Goal: Task Accomplishment & Management: Complete application form

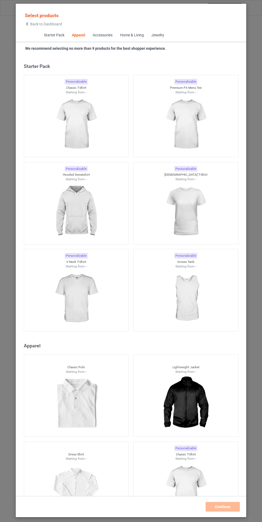
scroll to position [286, 0]
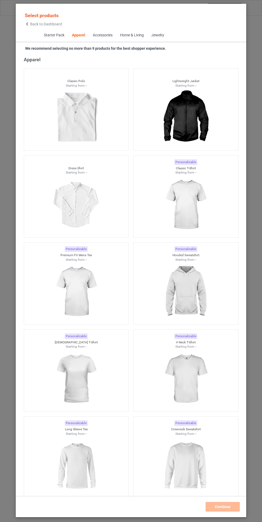
click at [205, 283] on img at bounding box center [186, 292] width 48 height 60
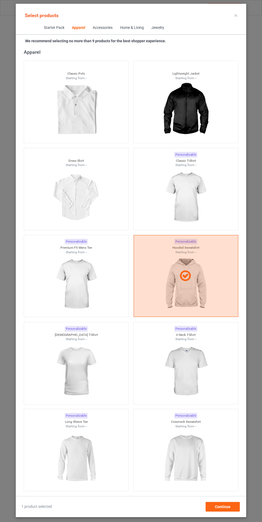
click at [205, 183] on img at bounding box center [186, 197] width 48 height 60
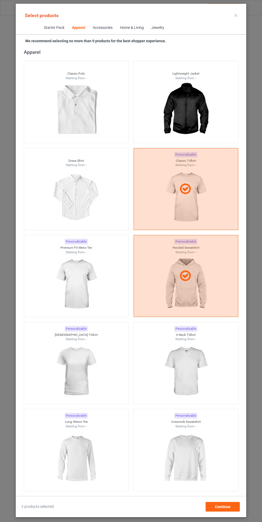
click at [92, 287] on img at bounding box center [76, 284] width 48 height 60
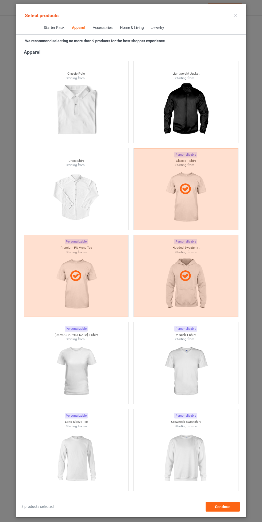
click at [193, 367] on img at bounding box center [186, 371] width 48 height 60
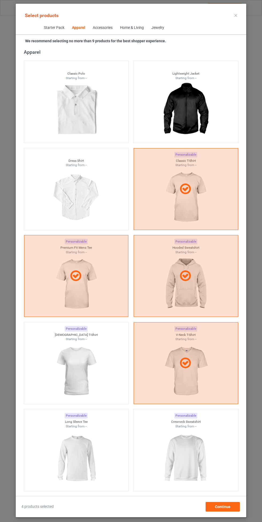
click at [86, 378] on img at bounding box center [76, 371] width 48 height 60
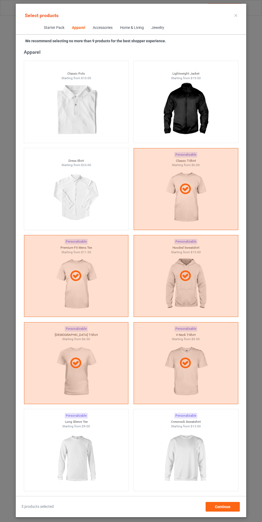
scroll to position [350, 0]
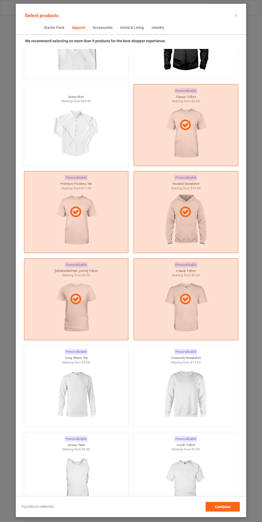
click at [187, 386] on img at bounding box center [186, 394] width 48 height 60
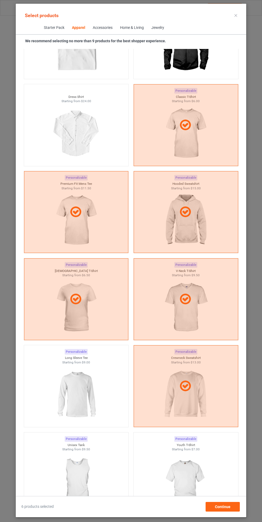
click at [88, 399] on img at bounding box center [76, 394] width 48 height 60
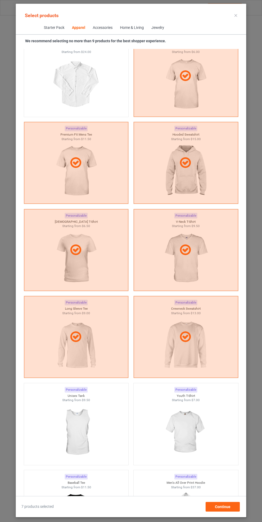
scroll to position [417, 0]
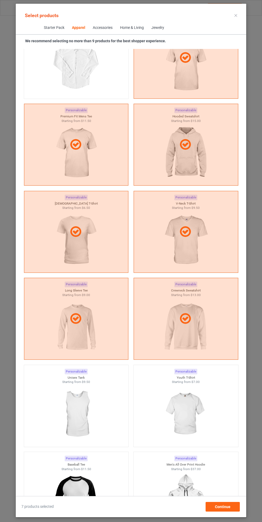
click at [184, 404] on img at bounding box center [186, 414] width 48 height 60
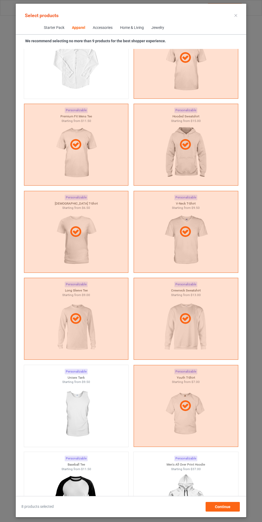
click at [91, 416] on img at bounding box center [76, 414] width 48 height 60
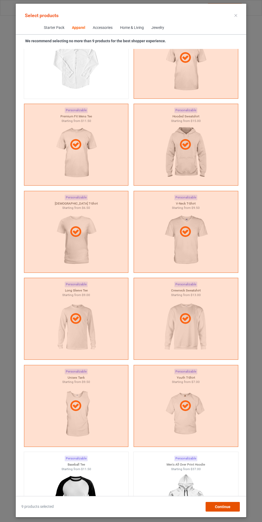
click at [224, 503] on div "Continue" at bounding box center [223, 507] width 34 height 10
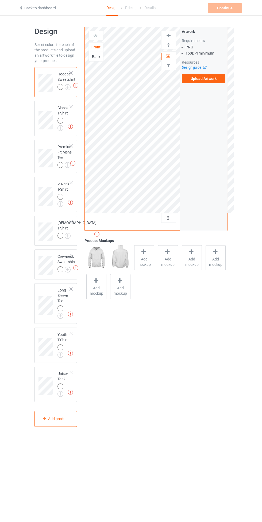
click at [0, 0] on img at bounding box center [0, 0] width 0 height 0
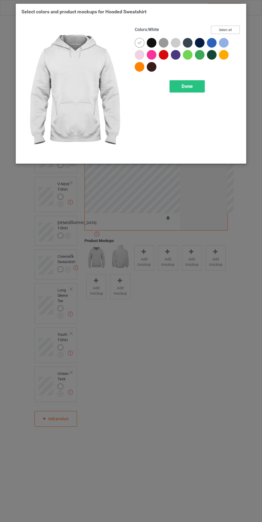
click at [233, 31] on button "Select all" at bounding box center [225, 30] width 29 height 8
click at [192, 92] on div "Done" at bounding box center [186, 86] width 35 height 12
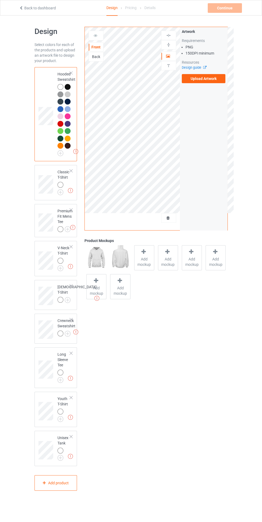
click at [0, 0] on img at bounding box center [0, 0] width 0 height 0
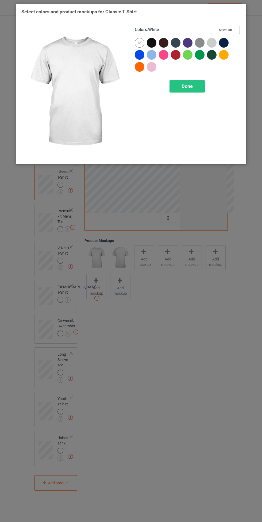
click at [238, 28] on button "Select all" at bounding box center [225, 30] width 29 height 8
click at [188, 86] on span "Done" at bounding box center [187, 86] width 11 height 6
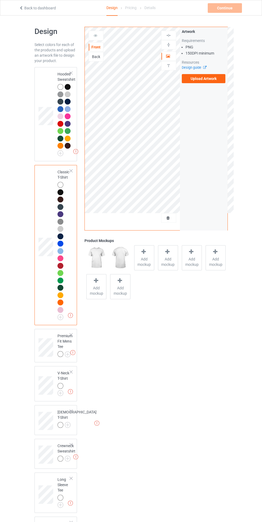
click at [0, 0] on img at bounding box center [0, 0] width 0 height 0
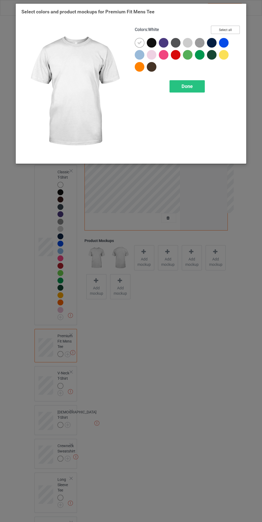
click at [232, 28] on button "Select all" at bounding box center [225, 30] width 29 height 8
click at [191, 86] on span "Done" at bounding box center [187, 86] width 11 height 6
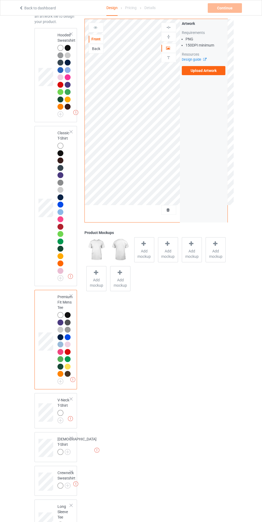
scroll to position [178, 0]
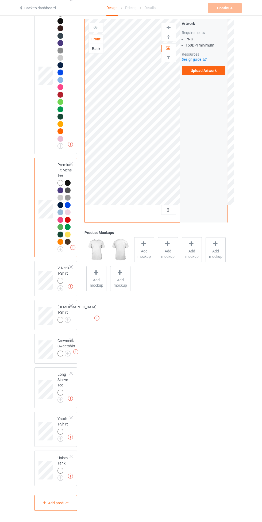
click at [64, 278] on div at bounding box center [60, 281] width 7 height 7
click at [0, 0] on img at bounding box center [0, 0] width 0 height 0
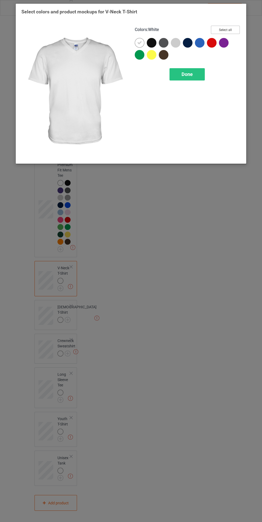
click at [240, 29] on button "Select all" at bounding box center [225, 30] width 29 height 8
click at [200, 72] on div "Done" at bounding box center [186, 74] width 35 height 12
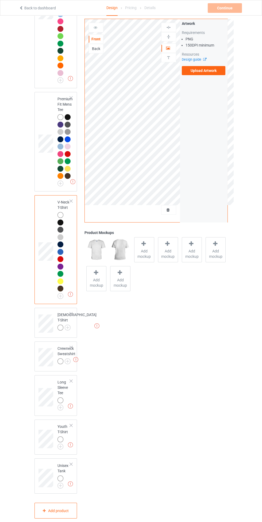
scroll to position [251, 0]
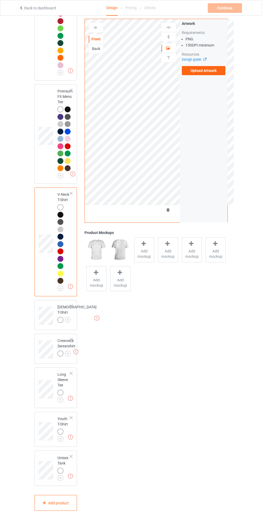
click at [0, 0] on img at bounding box center [0, 0] width 0 height 0
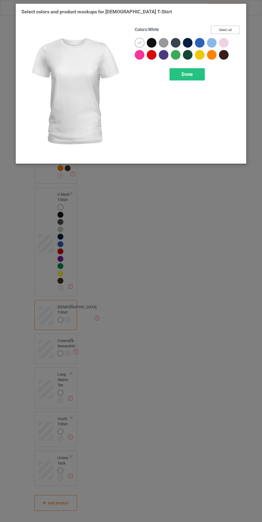
click at [237, 30] on button "Select all" at bounding box center [225, 30] width 29 height 8
click at [199, 68] on div "Done" at bounding box center [186, 74] width 35 height 12
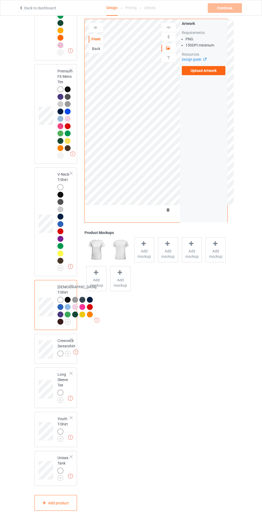
scroll to position [361, 0]
click at [0, 0] on img at bounding box center [0, 0] width 0 height 0
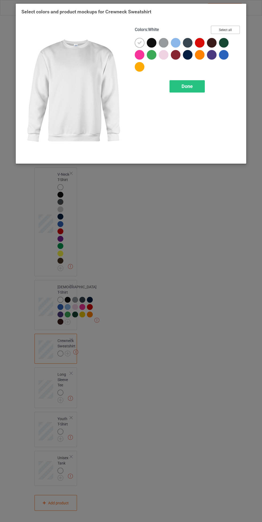
click at [234, 29] on button "Select all" at bounding box center [225, 30] width 29 height 8
click at [196, 84] on div "Done" at bounding box center [186, 86] width 35 height 12
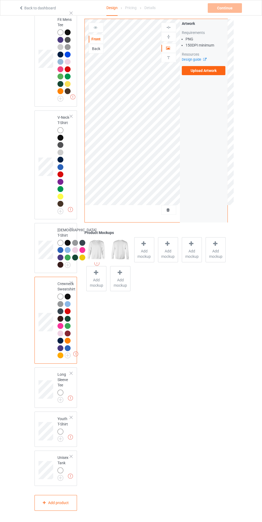
scroll to position [418, 0]
click at [0, 0] on img at bounding box center [0, 0] width 0 height 0
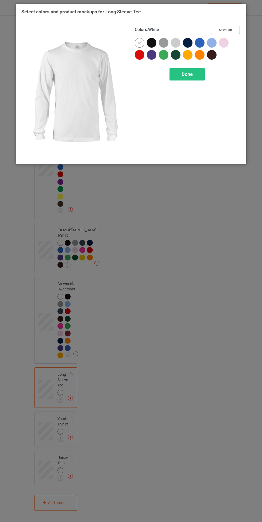
click at [237, 28] on button "Select all" at bounding box center [225, 30] width 29 height 8
click at [203, 70] on div "Done" at bounding box center [186, 74] width 35 height 12
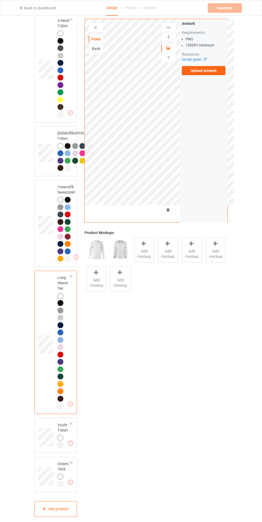
scroll to position [521, 0]
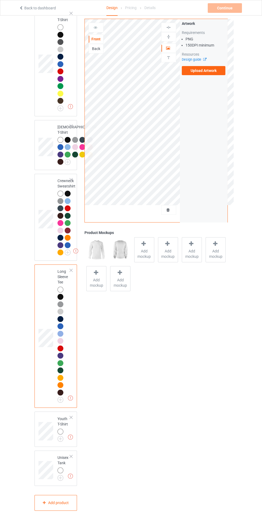
click at [0, 0] on img at bounding box center [0, 0] width 0 height 0
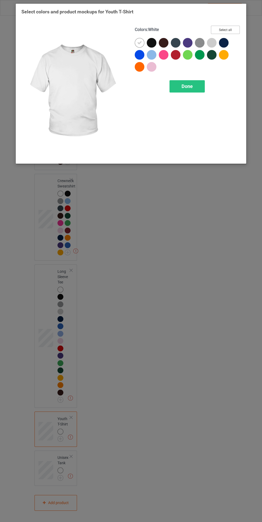
click at [237, 29] on button "Select all" at bounding box center [225, 30] width 29 height 8
click at [196, 88] on div "Done" at bounding box center [186, 86] width 35 height 12
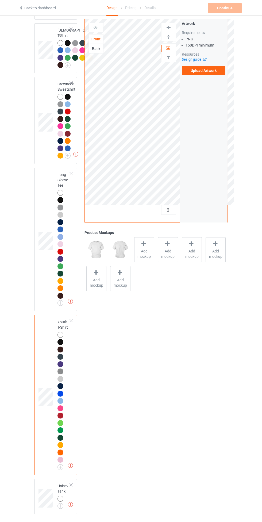
scroll to position [646, 0]
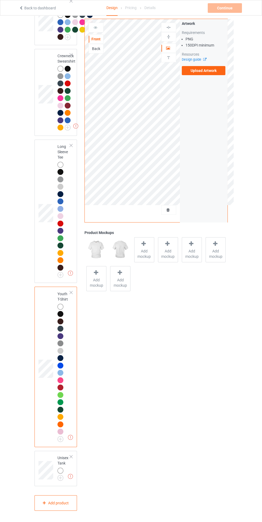
click at [0, 0] on img at bounding box center [0, 0] width 0 height 0
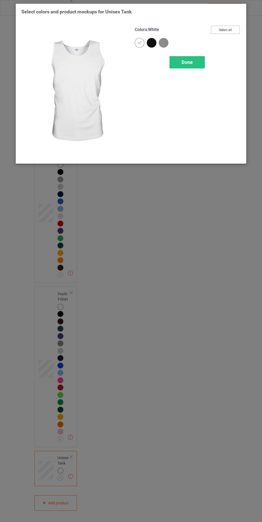
click at [237, 30] on button "Select all" at bounding box center [225, 30] width 29 height 8
click at [196, 61] on div "Done" at bounding box center [186, 62] width 35 height 12
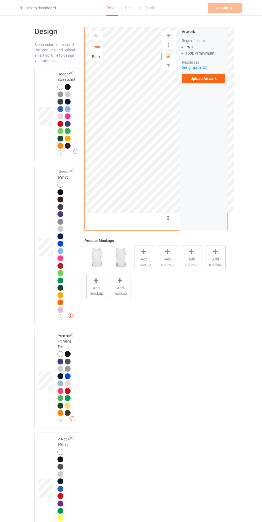
click at [60, 90] on div at bounding box center [60, 87] width 7 height 7
click at [213, 81] on label "Upload Artwork" at bounding box center [204, 78] width 44 height 9
click at [0, 0] on input "Upload Artwork" at bounding box center [0, 0] width 0 height 0
click at [209, 79] on label "Upload Artwork" at bounding box center [204, 78] width 44 height 9
click at [0, 0] on input "Upload Artwork" at bounding box center [0, 0] width 0 height 0
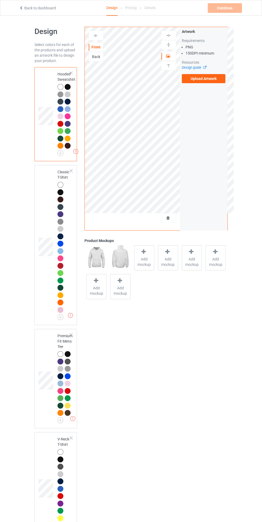
click at [172, 229] on div "Front Back Artwork Upload artwork before adding personalization" at bounding box center [132, 128] width 95 height 203
click at [204, 81] on label "Upload Artwork" at bounding box center [204, 78] width 44 height 9
click at [0, 0] on input "Upload Artwork" at bounding box center [0, 0] width 0 height 0
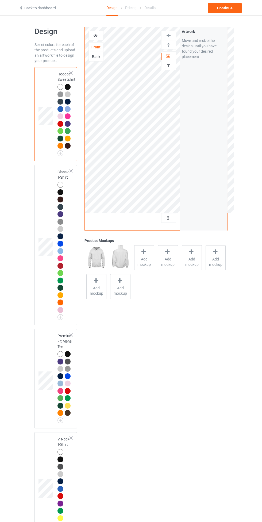
click at [168, 218] on icon at bounding box center [168, 217] width 5 height 4
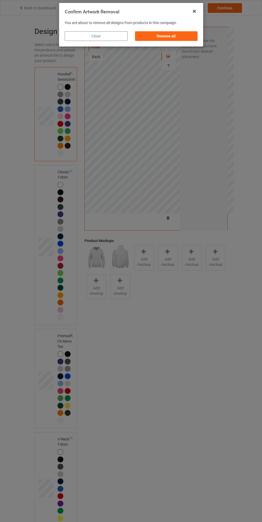
click at [184, 41] on div "Remove all" at bounding box center [166, 36] width 63 height 10
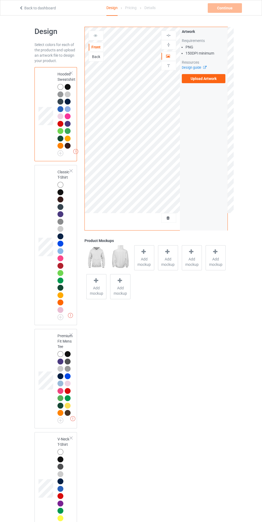
click at [221, 79] on label "Upload Artwork" at bounding box center [204, 78] width 44 height 9
click at [0, 0] on input "Upload Artwork" at bounding box center [0, 0] width 0 height 0
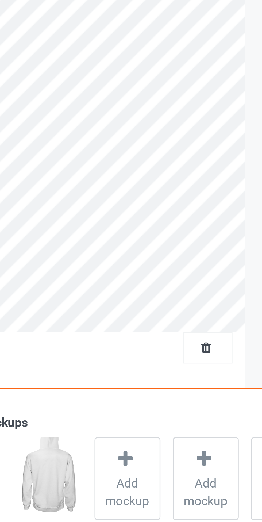
scroll to position [9, 0]
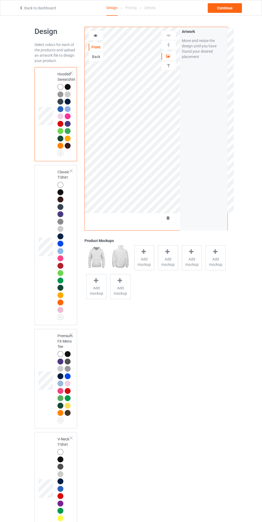
click at [71, 73] on div at bounding box center [71, 73] width 4 height 4
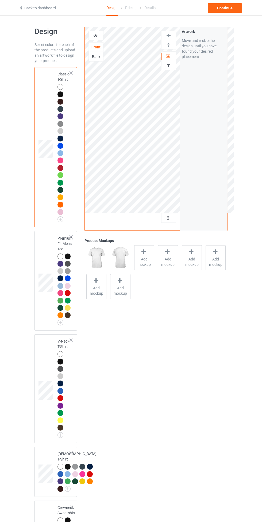
click at [71, 73] on div at bounding box center [71, 73] width 4 height 4
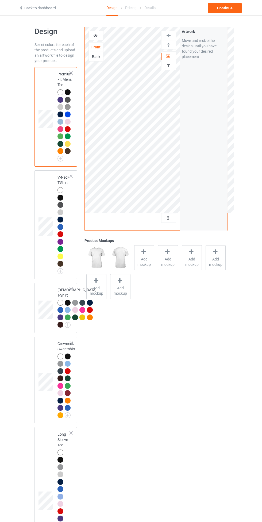
click at [71, 73] on div at bounding box center [71, 73] width 4 height 4
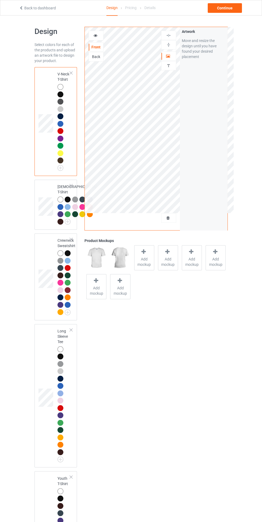
click at [71, 73] on div at bounding box center [71, 73] width 4 height 4
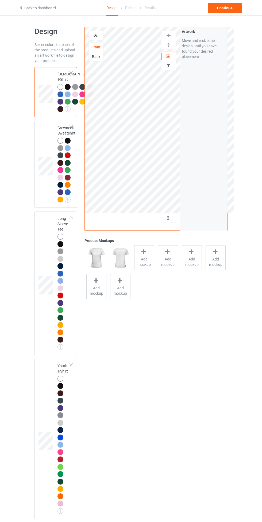
click at [71, 73] on div at bounding box center [71, 73] width 4 height 4
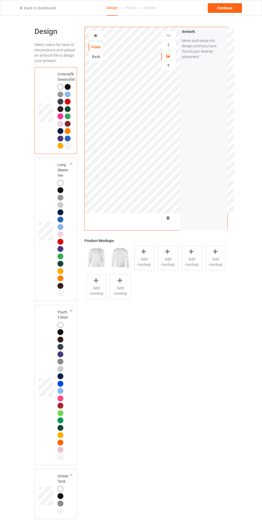
click at [71, 73] on div at bounding box center [71, 73] width 4 height 4
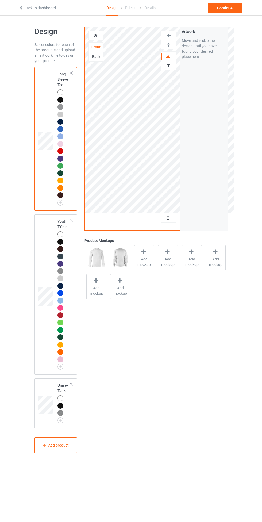
click at [71, 73] on div at bounding box center [71, 73] width 4 height 4
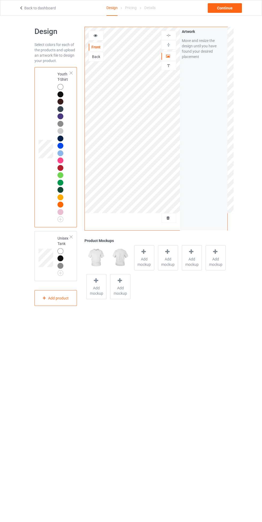
click at [71, 73] on div at bounding box center [71, 73] width 4 height 4
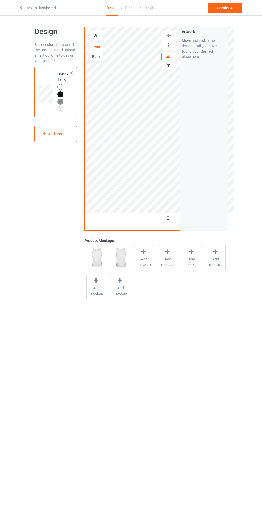
click at [72, 73] on div at bounding box center [71, 73] width 4 height 4
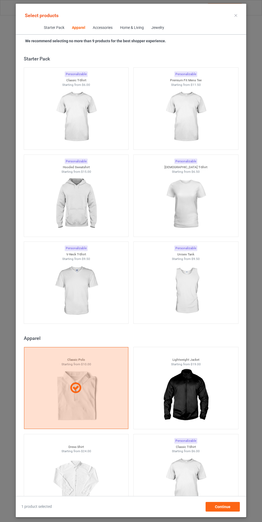
click at [80, 347] on div at bounding box center [76, 388] width 105 height 82
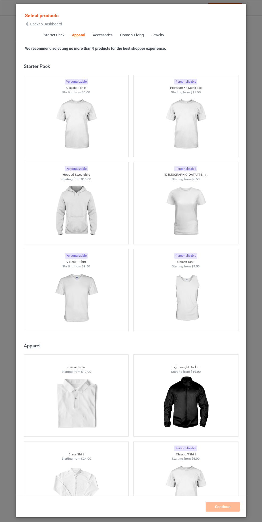
click at [53, 24] on span "Back to Dashboard" at bounding box center [46, 24] width 32 height 4
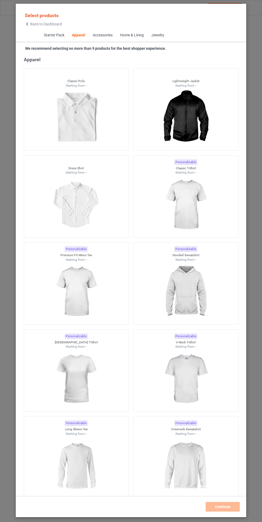
click at [185, 288] on img at bounding box center [186, 292] width 48 height 60
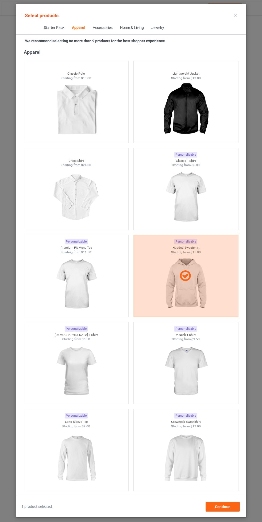
click at [199, 184] on img at bounding box center [186, 197] width 48 height 60
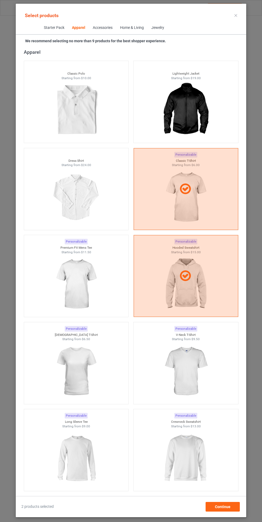
click at [91, 276] on img at bounding box center [76, 284] width 48 height 60
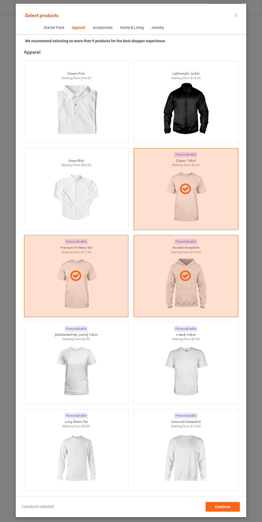
click at [188, 367] on img at bounding box center [186, 371] width 48 height 60
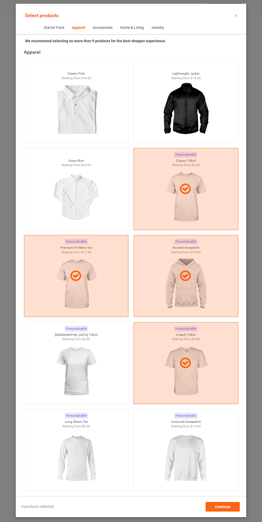
click at [96, 382] on img at bounding box center [76, 371] width 48 height 60
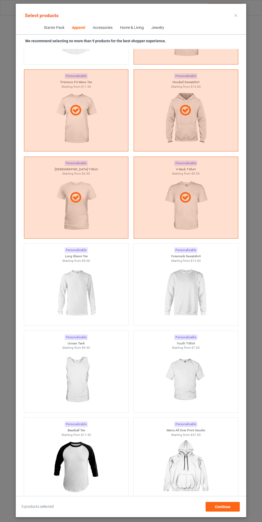
scroll to position [465, 0]
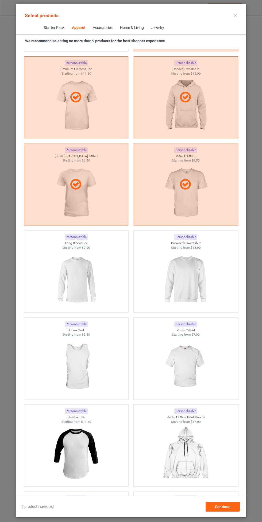
click at [191, 291] on img at bounding box center [186, 280] width 48 height 60
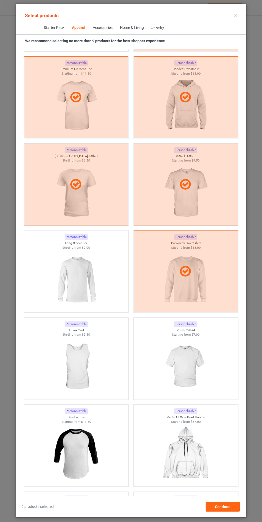
click at [78, 294] on img at bounding box center [76, 280] width 48 height 60
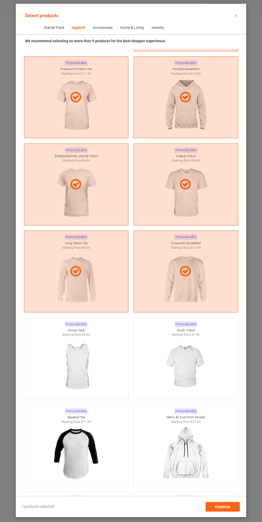
click at [187, 357] on img at bounding box center [186, 367] width 48 height 60
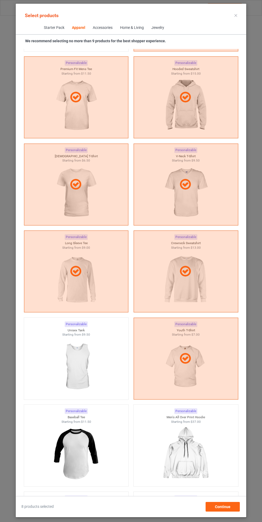
click at [74, 376] on img at bounding box center [76, 367] width 48 height 60
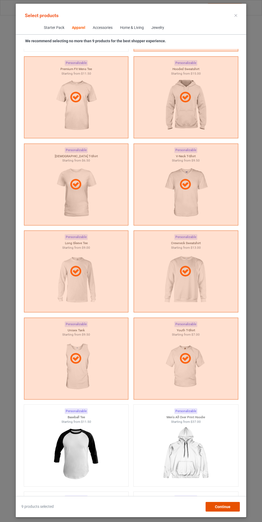
click at [228, 511] on div "Continue" at bounding box center [223, 507] width 34 height 10
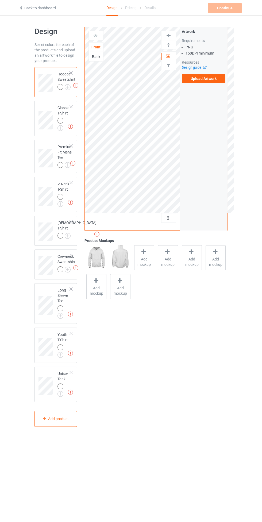
click at [220, 79] on label "Upload Artwork" at bounding box center [204, 78] width 44 height 9
click at [0, 0] on input "Upload Artwork" at bounding box center [0, 0] width 0 height 0
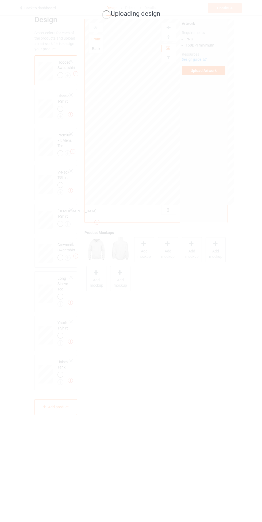
scroll to position [15, 0]
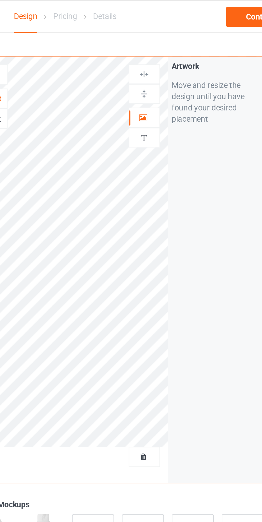
click at [171, 54] on div at bounding box center [168, 55] width 14 height 5
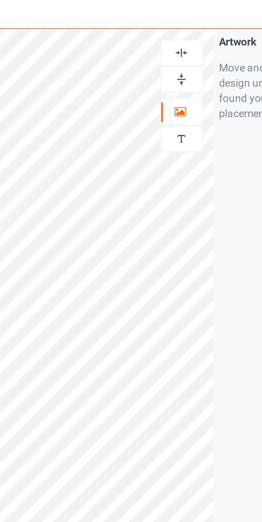
click at [168, 34] on img at bounding box center [168, 35] width 5 height 5
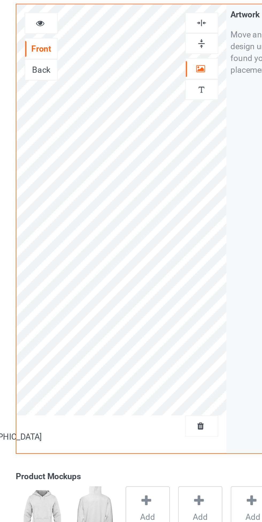
click at [169, 38] on img at bounding box center [168, 35] width 5 height 5
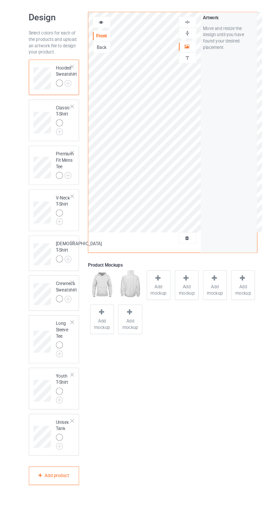
click at [164, 34] on div at bounding box center [168, 35] width 14 height 5
click at [0, 0] on img at bounding box center [0, 0] width 0 height 0
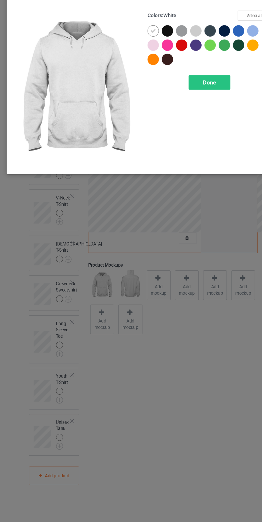
click at [219, 29] on button "Select all" at bounding box center [225, 30] width 29 height 8
click at [197, 84] on div "Done" at bounding box center [186, 86] width 35 height 12
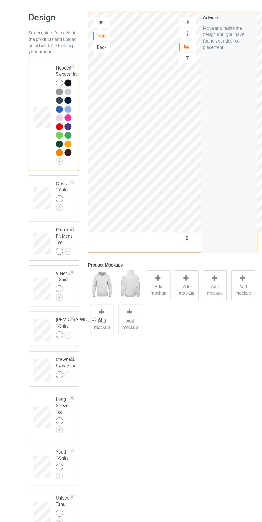
click at [0, 0] on img at bounding box center [0, 0] width 0 height 0
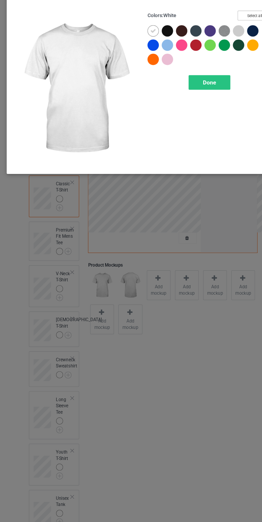
click at [223, 29] on button "Select all" at bounding box center [225, 30] width 29 height 8
click at [198, 83] on div "Done" at bounding box center [186, 86] width 35 height 12
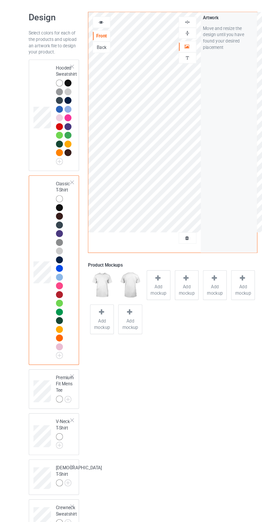
click at [96, 34] on icon at bounding box center [95, 35] width 5 height 4
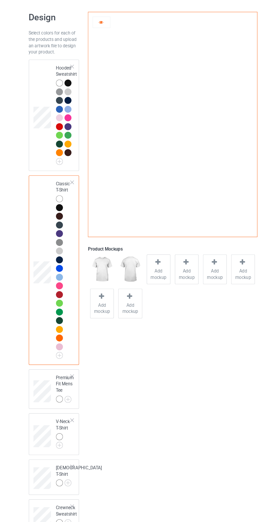
click at [95, 38] on div at bounding box center [96, 35] width 14 height 5
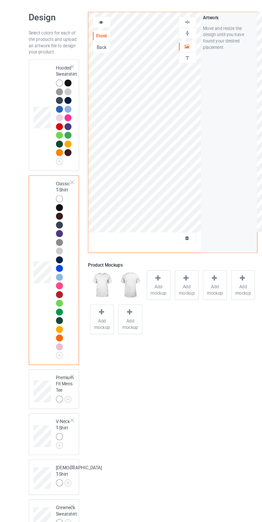
click at [147, 263] on span "Add mockup" at bounding box center [144, 261] width 20 height 11
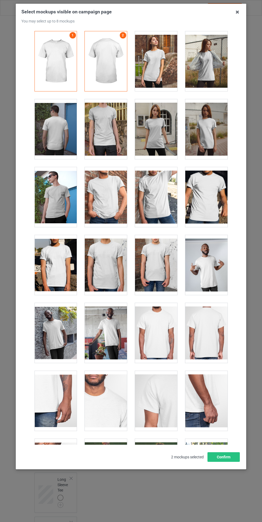
click at [113, 191] on div at bounding box center [106, 197] width 42 height 60
click at [208, 195] on div at bounding box center [206, 197] width 42 height 60
click at [228, 460] on button "Confirm" at bounding box center [223, 457] width 32 height 10
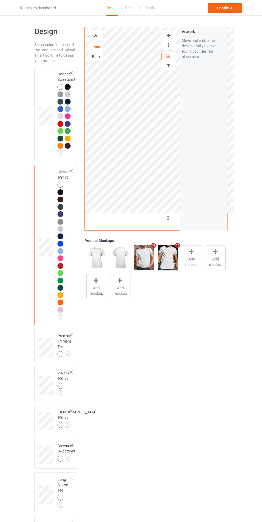
click at [94, 36] on icon at bounding box center [95, 35] width 5 height 4
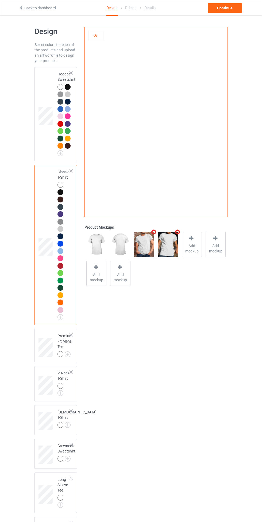
click at [95, 36] on icon at bounding box center [95, 35] width 5 height 4
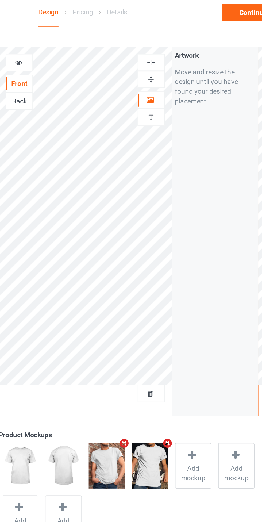
click at [172, 34] on div at bounding box center [168, 35] width 14 height 5
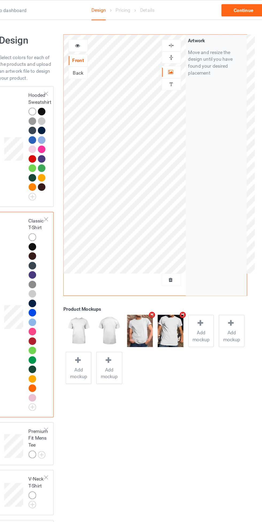
click at [173, 35] on div at bounding box center [168, 35] width 14 height 5
click at [97, 36] on icon at bounding box center [95, 35] width 5 height 4
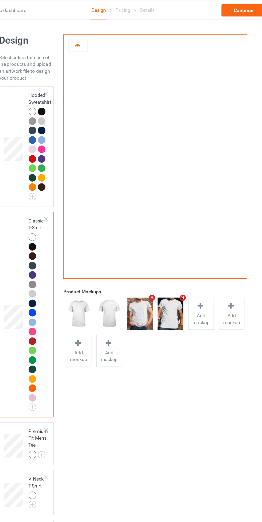
click at [97, 36] on icon at bounding box center [95, 35] width 5 height 4
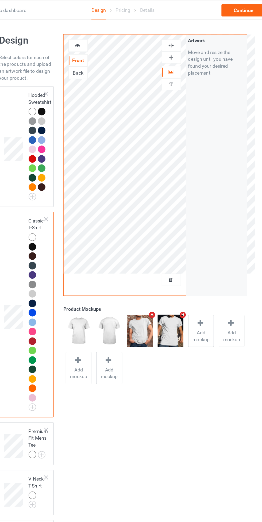
click at [171, 37] on img at bounding box center [168, 35] width 5 height 5
click at [173, 35] on div at bounding box center [168, 35] width 14 height 5
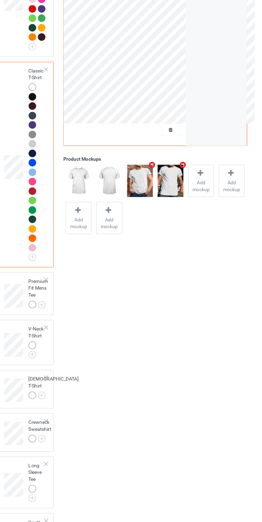
scroll to position [2, 0]
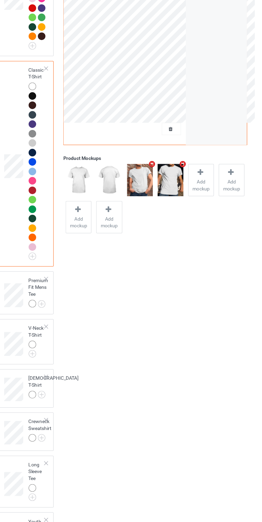
click at [0, 0] on img at bounding box center [0, 0] width 0 height 0
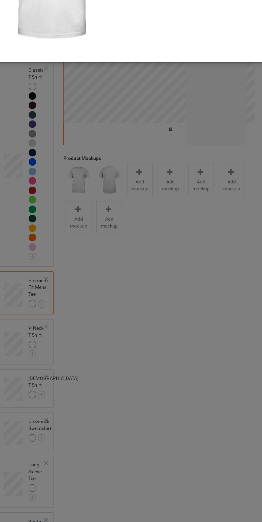
scroll to position [2, 0]
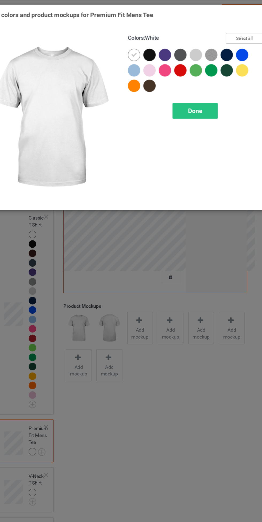
click at [223, 31] on button "Select all" at bounding box center [225, 30] width 29 height 8
click at [193, 86] on div "Done" at bounding box center [186, 86] width 35 height 12
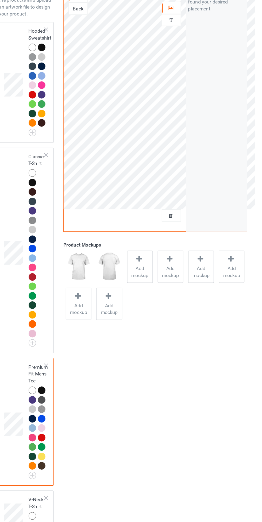
scroll to position [178, 0]
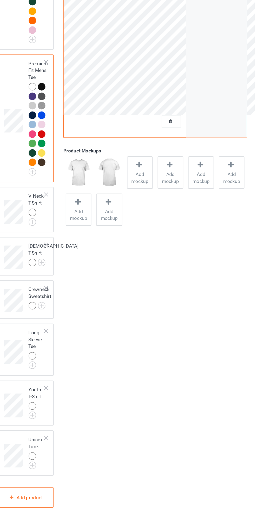
click at [0, 0] on img at bounding box center [0, 0] width 0 height 0
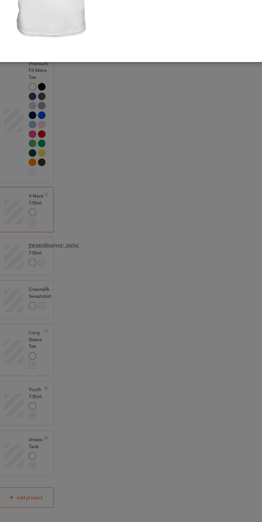
scroll to position [178, 0]
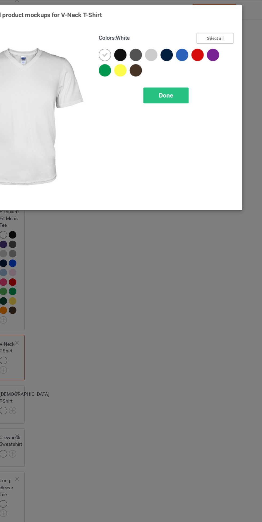
click at [228, 33] on button "Select all" at bounding box center [225, 30] width 29 height 8
click at [195, 74] on div "Done" at bounding box center [186, 74] width 35 height 12
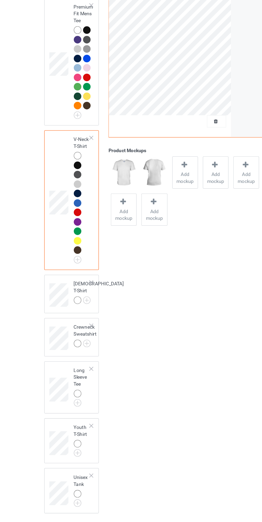
scroll to position [251, 0]
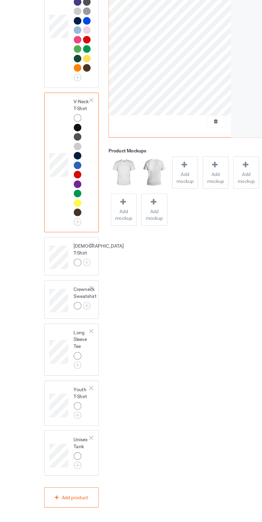
click at [0, 0] on img at bounding box center [0, 0] width 0 height 0
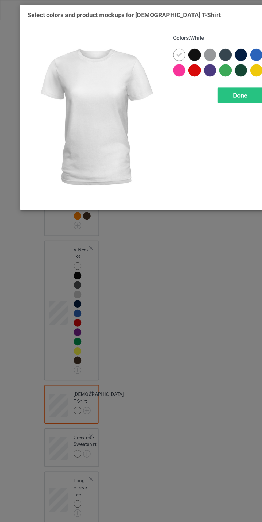
scroll to position [251, 0]
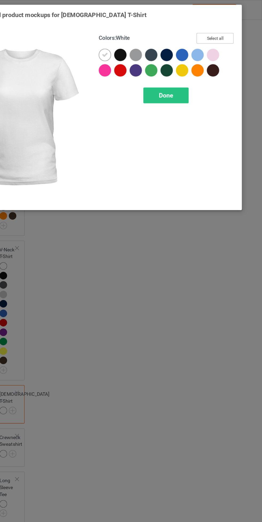
click at [236, 28] on button "Select all" at bounding box center [225, 30] width 29 height 8
click at [197, 73] on div "Done" at bounding box center [186, 74] width 35 height 12
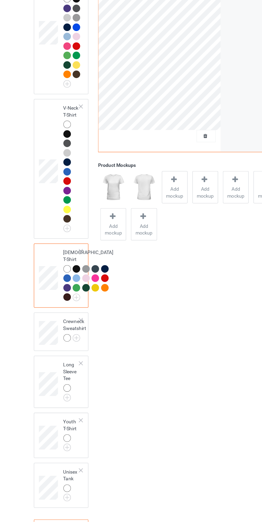
scroll to position [361, 0]
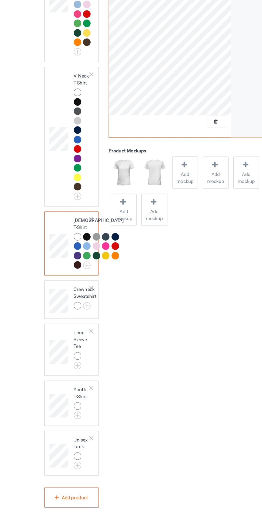
click at [0, 0] on img at bounding box center [0, 0] width 0 height 0
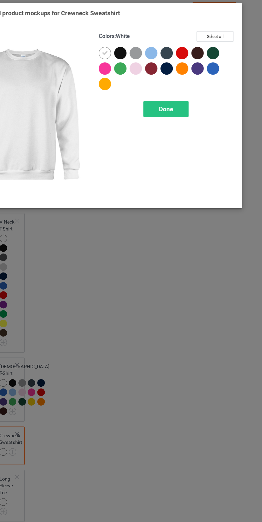
scroll to position [361, 0]
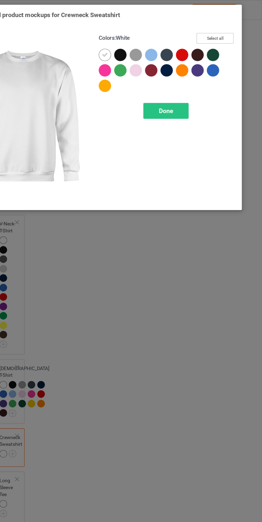
click at [232, 30] on button "Select all" at bounding box center [225, 30] width 29 height 8
click at [197, 84] on div "Done" at bounding box center [186, 86] width 35 height 12
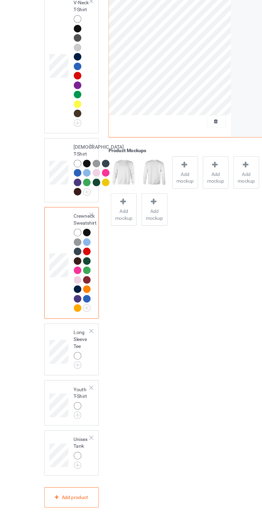
scroll to position [418, 0]
click at [0, 0] on img at bounding box center [0, 0] width 0 height 0
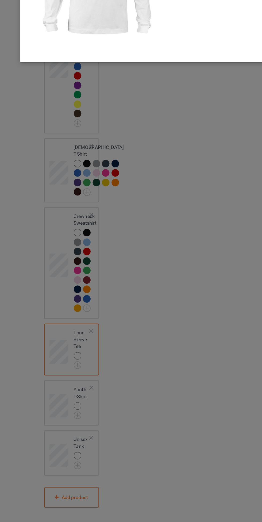
scroll to position [418, 0]
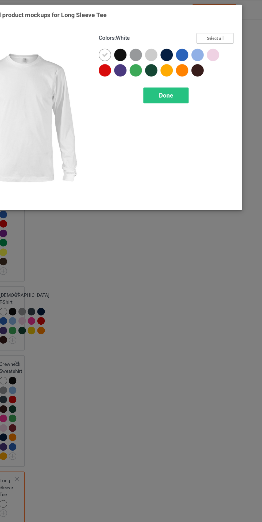
click at [239, 28] on button "Select all" at bounding box center [225, 30] width 29 height 8
click at [200, 78] on div "Done" at bounding box center [186, 74] width 35 height 12
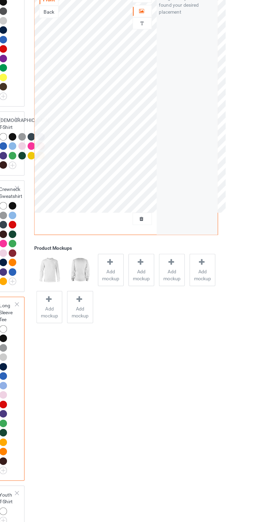
scroll to position [521, 0]
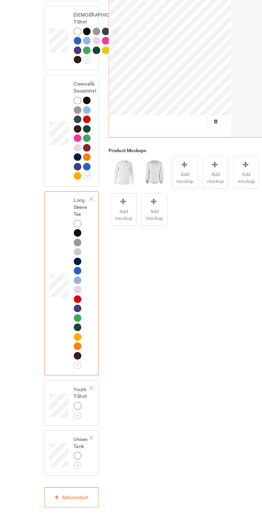
click at [0, 0] on img at bounding box center [0, 0] width 0 height 0
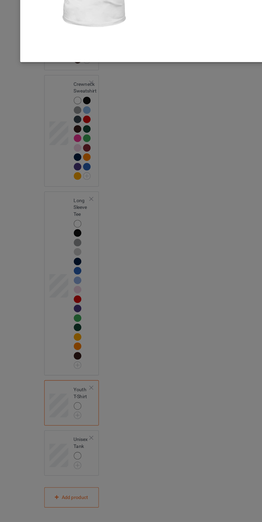
scroll to position [521, 0]
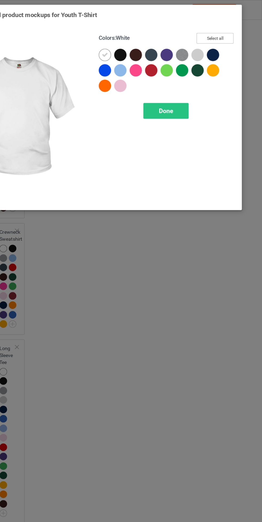
click at [232, 28] on button "Select all" at bounding box center [225, 30] width 29 height 8
click at [200, 90] on div "Done" at bounding box center [186, 86] width 35 height 12
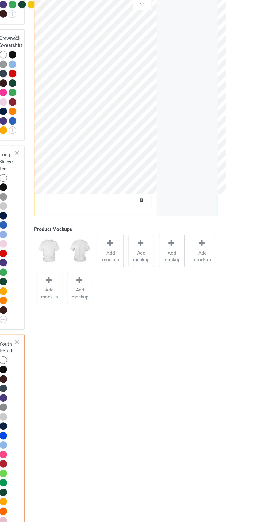
scroll to position [646, 0]
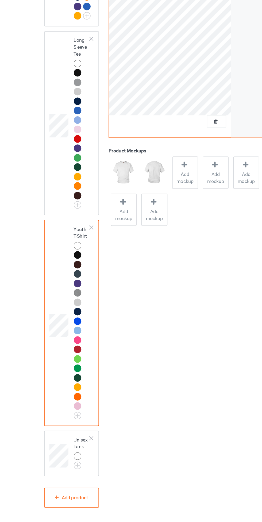
click at [0, 0] on img at bounding box center [0, 0] width 0 height 0
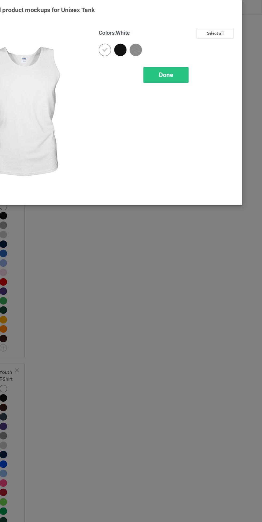
scroll to position [646, 0]
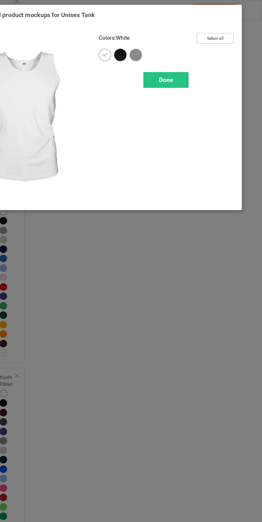
click at [234, 28] on button "Select all" at bounding box center [225, 30] width 29 height 8
click at [198, 60] on div "Done" at bounding box center [186, 62] width 35 height 12
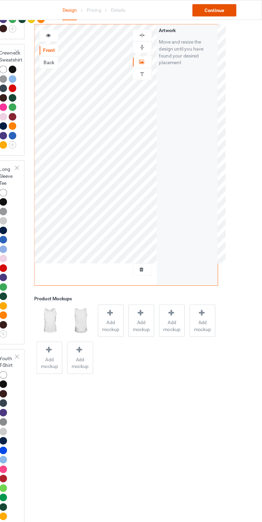
click at [236, 7] on div "Continue" at bounding box center [225, 8] width 34 height 10
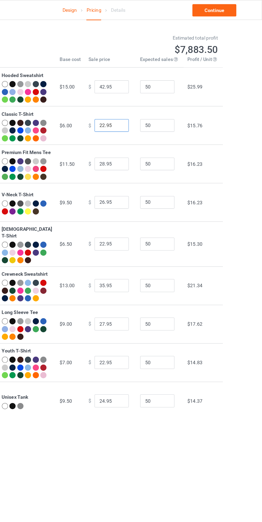
click at [132, 103] on input "22.95" at bounding box center [145, 98] width 27 height 10
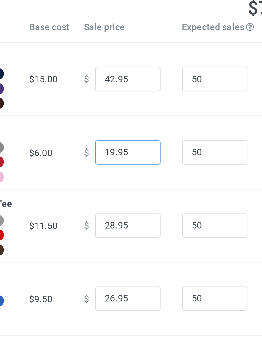
click at [146, 103] on input "19.95" at bounding box center [145, 98] width 27 height 10
type input "19.99"
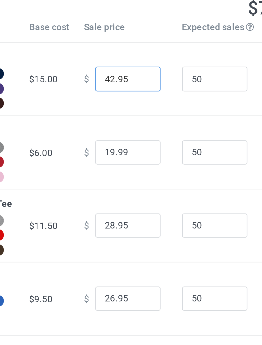
click at [145, 71] on input "42.95" at bounding box center [145, 68] width 27 height 10
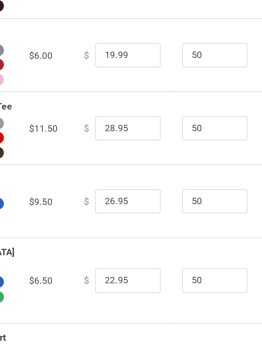
type input "42.99"
click at [147, 133] on input "28.95" at bounding box center [145, 128] width 27 height 10
type input "28.99"
click at [146, 163] on input "26.95" at bounding box center [145, 158] width 27 height 10
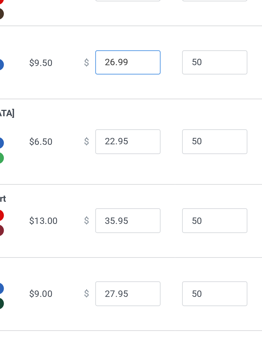
type input "26.99"
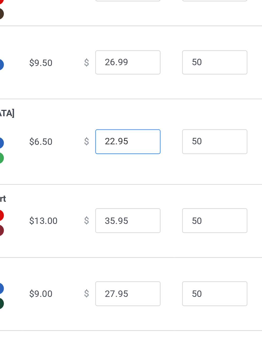
click at [147, 195] on input "22.95" at bounding box center [145, 190] width 27 height 10
type input "22.99"
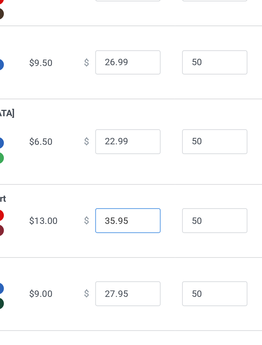
click at [147, 228] on input "35.95" at bounding box center [145, 222] width 27 height 10
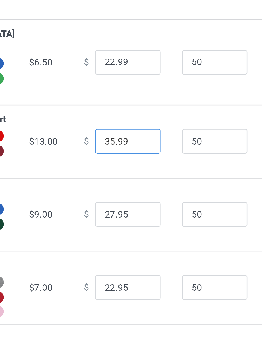
type input "35.99"
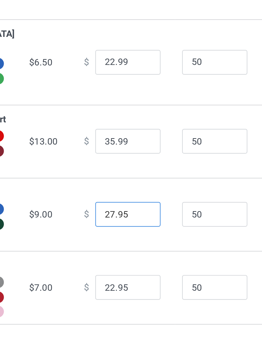
click at [146, 257] on input "27.95" at bounding box center [145, 252] width 27 height 10
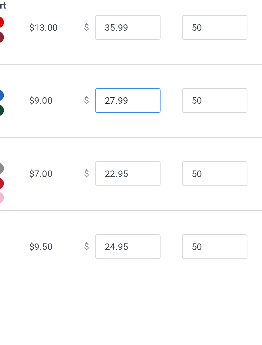
scroll to position [9, 0]
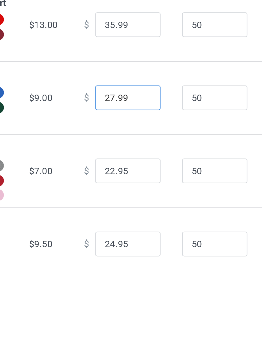
type input "27.99"
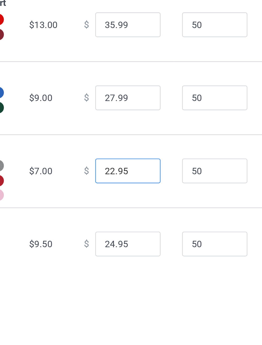
click at [146, 279] on input "22.95" at bounding box center [145, 274] width 27 height 10
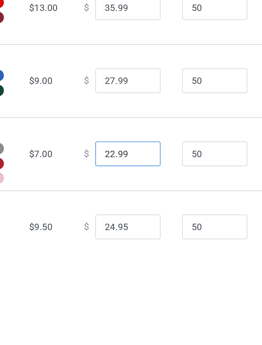
scroll to position [32, 0]
type input "22.99"
click at [146, 302] on input "24.95" at bounding box center [145, 297] width 27 height 10
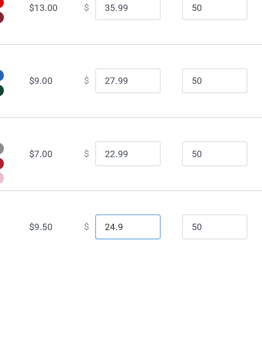
type input "24.99"
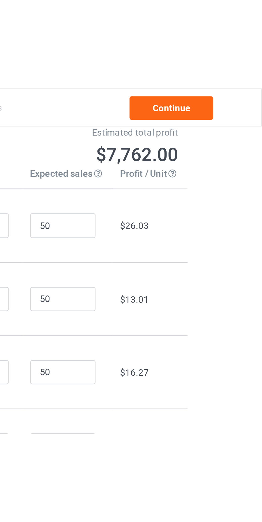
scroll to position [0, 0]
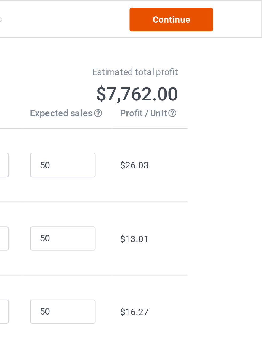
click at [234, 8] on link "Continue" at bounding box center [225, 8] width 34 height 10
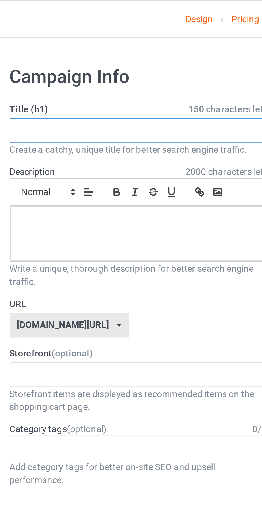
click at [105, 55] on input "text" at bounding box center [86, 53] width 105 height 10
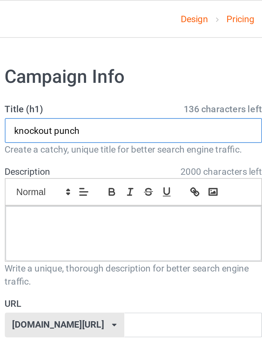
type input "knockout punch"
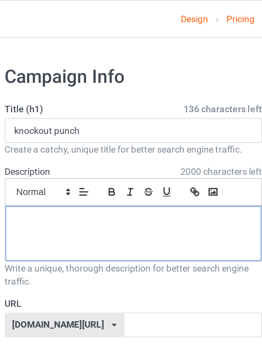
click at [121, 97] on div at bounding box center [87, 95] width 105 height 22
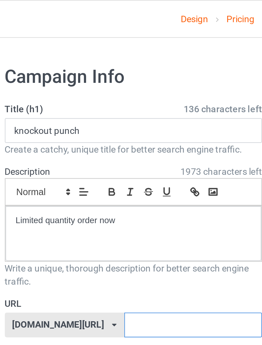
click at [102, 132] on input "text" at bounding box center [111, 133] width 56 height 10
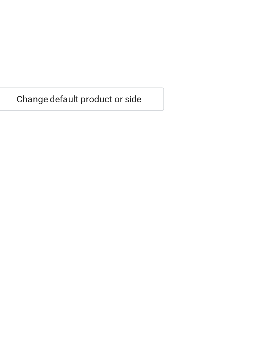
type input "kido10"
click at [209, 159] on div "Change default product or side" at bounding box center [187, 160] width 70 height 10
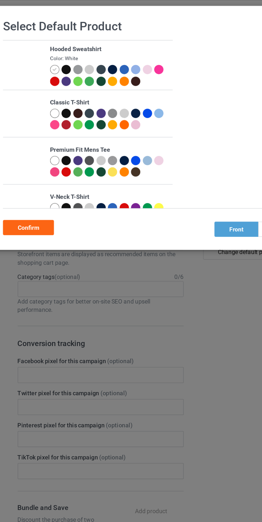
click at [67, 71] on div at bounding box center [65, 72] width 6 height 6
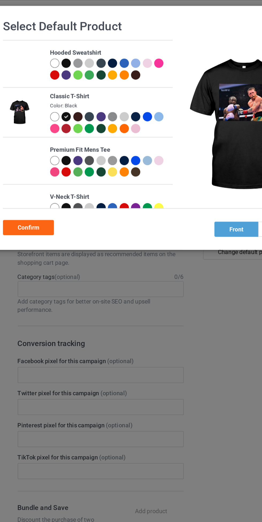
click at [47, 143] on div "Confirm" at bounding box center [41, 145] width 32 height 10
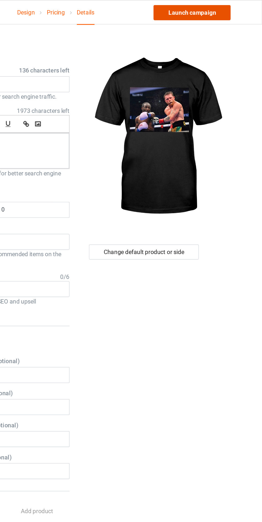
click at [232, 11] on link "Launch campaign" at bounding box center [217, 8] width 49 height 10
